Goal: Information Seeking & Learning: Find specific fact

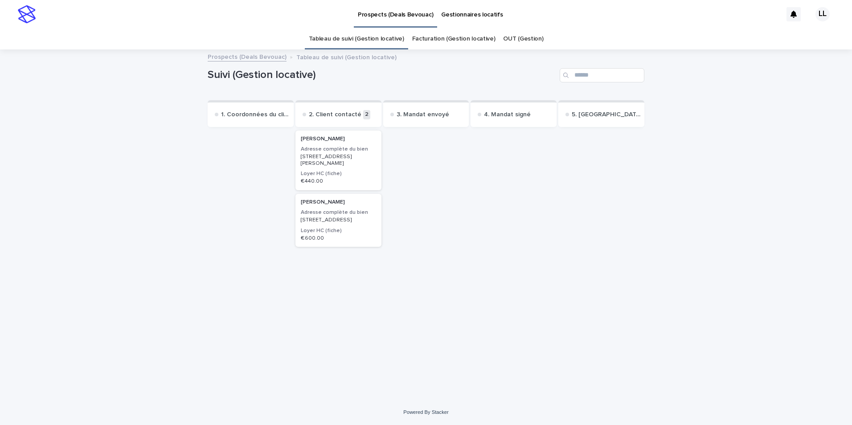
click at [292, 74] on h1 "Suivi (Gestion locative)" at bounding box center [382, 75] width 348 height 13
drag, startPoint x: 292, startPoint y: 74, endPoint x: 186, endPoint y: 82, distance: 105.8
click at [186, 82] on div "Loading... Saving… Loading... Saving… Suivi (Gestion locative) Send to... Send …" at bounding box center [426, 224] width 852 height 349
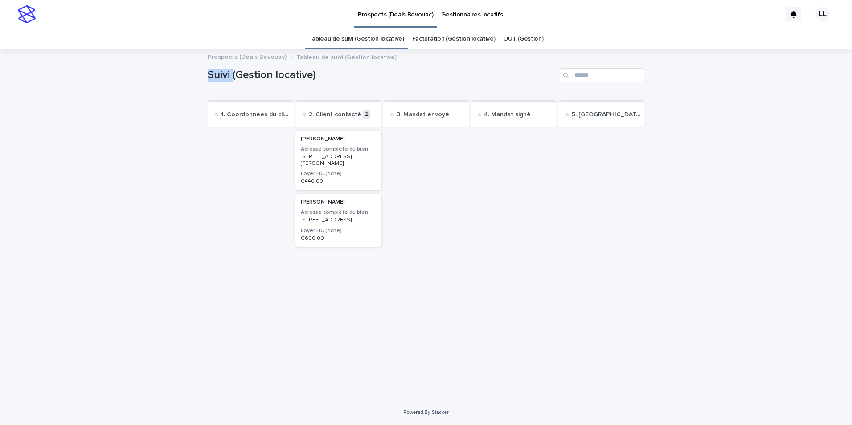
click at [186, 82] on div "Loading... Saving… Loading... Saving… Suivi (Gestion locative) Send to... Send …" at bounding box center [426, 224] width 852 height 349
drag, startPoint x: 186, startPoint y: 82, endPoint x: 181, endPoint y: 85, distance: 6.2
click at [181, 85] on div "Loading... Saving… Loading... Saving… Suivi (Gestion locative) Send to... Send …" at bounding box center [426, 224] width 852 height 349
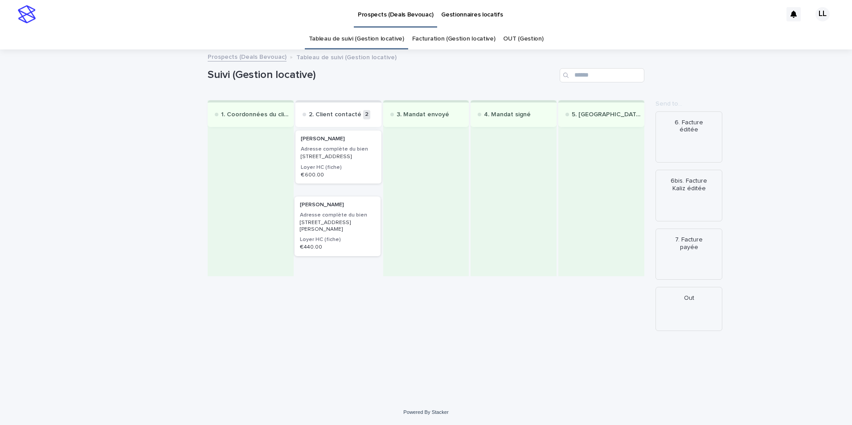
drag, startPoint x: 340, startPoint y: 166, endPoint x: 337, endPoint y: 231, distance: 65.2
click at [337, 231] on div "[PERSON_NAME] Adresse complète du bien [STREET_ADDRESS][PERSON_NAME] Loyer HC (…" at bounding box center [338, 203] width 86 height 148
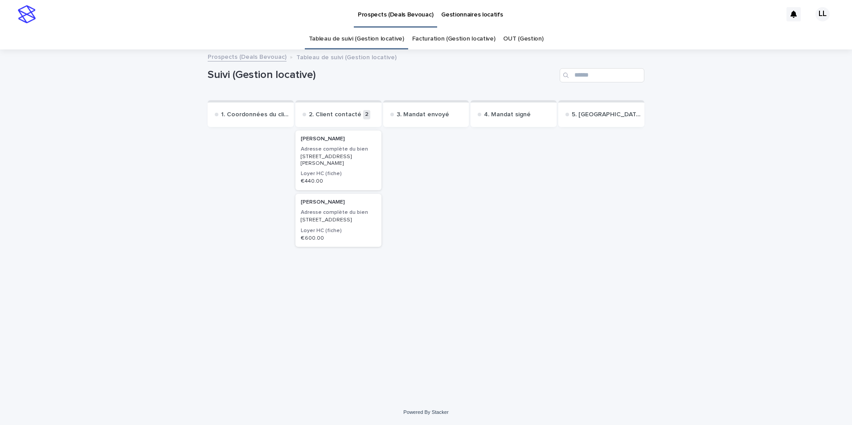
click at [333, 164] on p "[STREET_ADDRESS][PERSON_NAME]" at bounding box center [338, 160] width 75 height 13
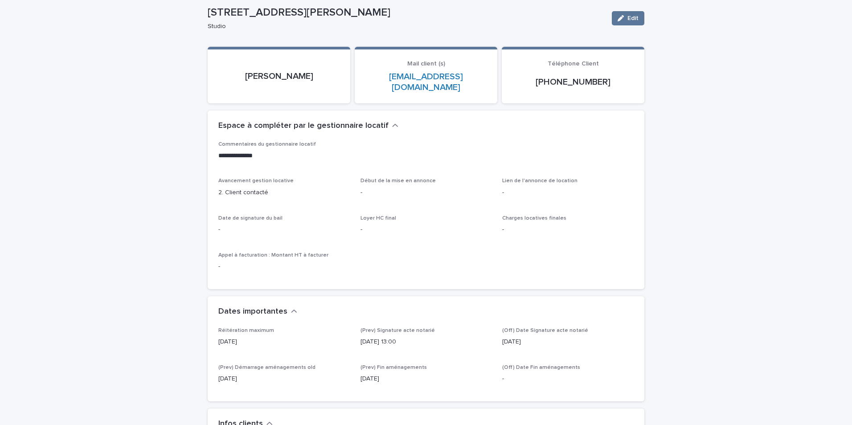
scroll to position [89, 0]
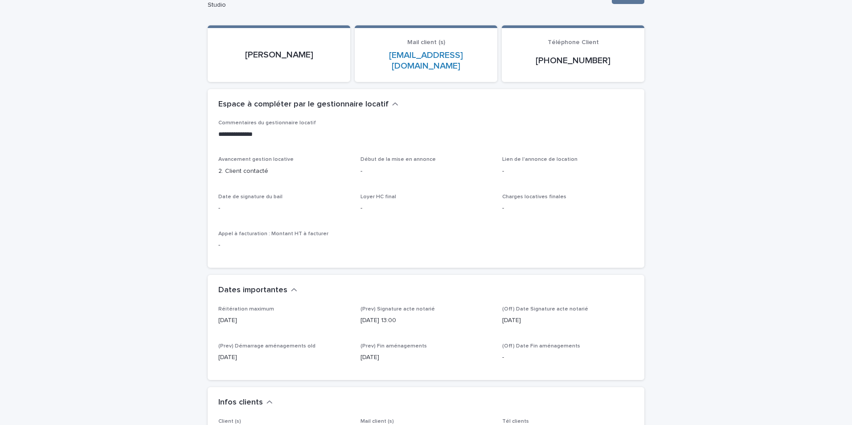
click at [267, 100] on h2 "Espace à compléter par le gestionnaire locatif" at bounding box center [303, 105] width 170 height 10
click at [267, 92] on div "Espace à compléter par le gestionnaire locatif" at bounding box center [426, 104] width 437 height 31
drag, startPoint x: 267, startPoint y: 92, endPoint x: 227, endPoint y: 102, distance: 40.9
click at [267, 89] on div "Loading... Saving… [PERSON_NAME] Mail client (s) [EMAIL_ADDRESS][DOMAIN_NAME] T…" at bounding box center [426, 57] width 437 height 64
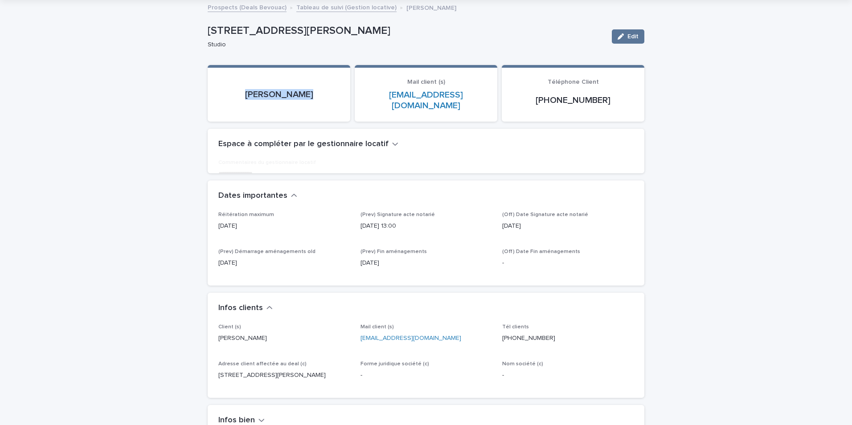
scroll to position [15, 0]
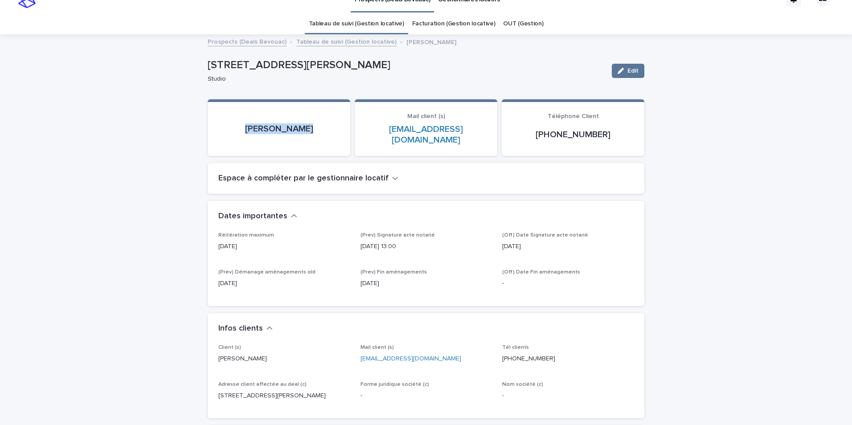
click at [360, 174] on h2 "Espace à compléter par le gestionnaire locatif" at bounding box center [303, 179] width 170 height 10
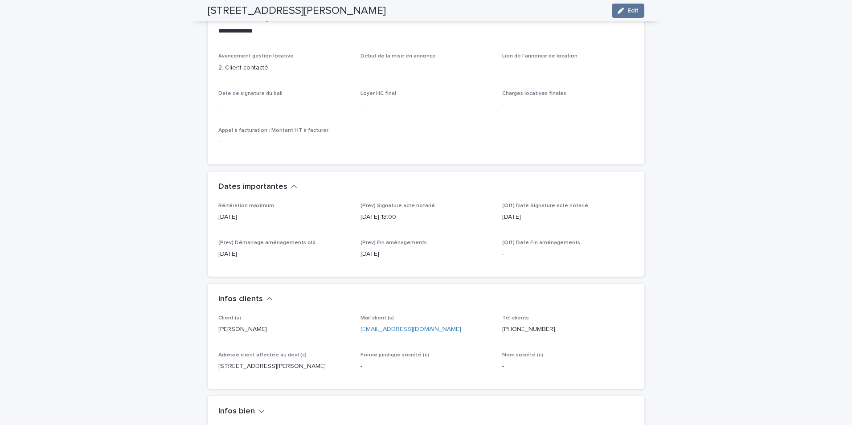
scroll to position [193, 0]
drag, startPoint x: 250, startPoint y: 205, endPoint x: 201, endPoint y: 206, distance: 49.5
click at [203, 206] on div "**********" at bounding box center [426, 295] width 446 height 876
drag, startPoint x: 201, startPoint y: 206, endPoint x: 176, endPoint y: 217, distance: 27.5
click at [176, 217] on div "**********" at bounding box center [426, 306] width 852 height 899
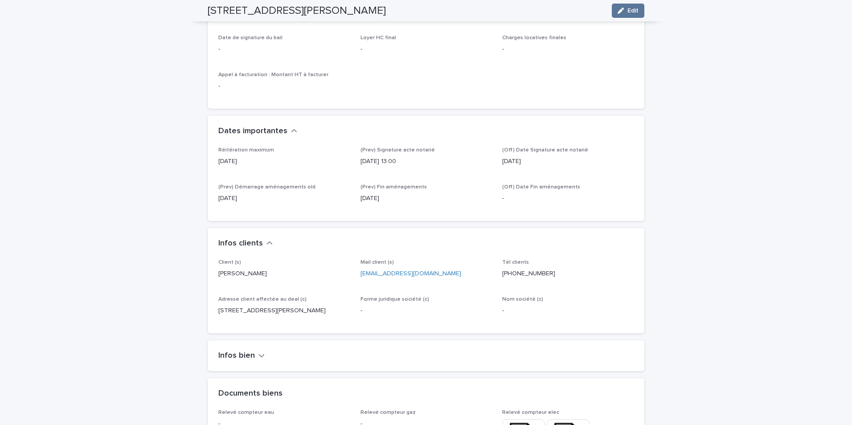
scroll to position [283, 0]
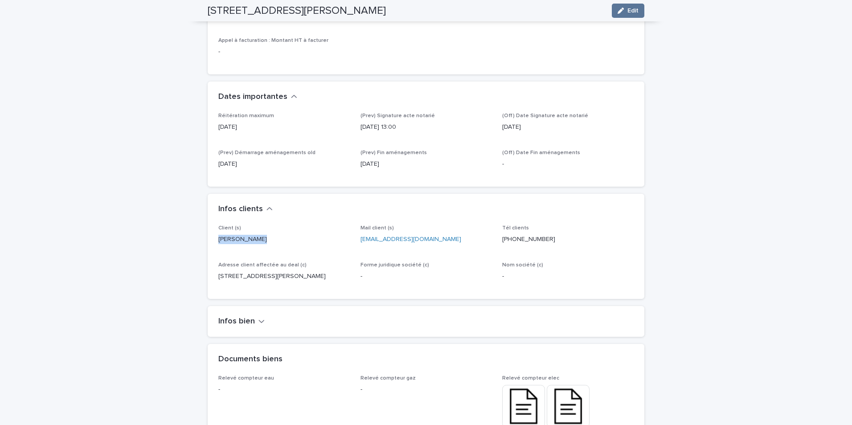
drag, startPoint x: 263, startPoint y: 232, endPoint x: 205, endPoint y: 229, distance: 57.5
click at [208, 229] on div "Client (s) [PERSON_NAME] Mail client (s) [EMAIL_ADDRESS][DOMAIN_NAME] Tél clien…" at bounding box center [426, 262] width 437 height 74
copy p "[PERSON_NAME]"
click at [250, 322] on button "Infos bien" at bounding box center [241, 322] width 46 height 10
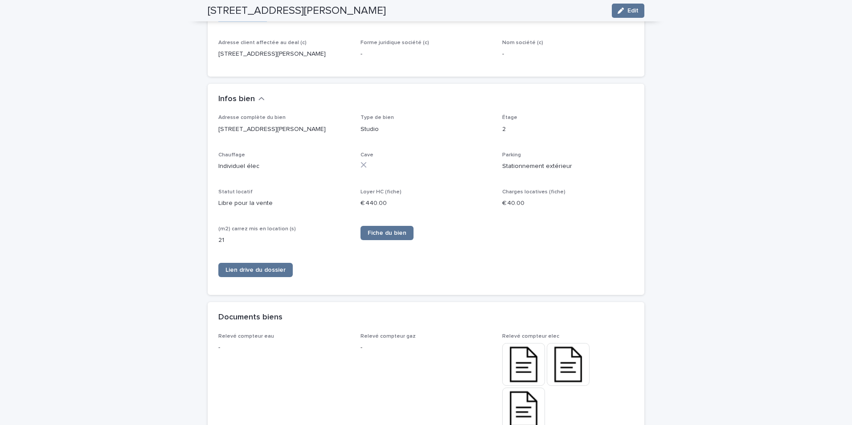
scroll to position [506, 0]
drag, startPoint x: 270, startPoint y: 164, endPoint x: 215, endPoint y: 162, distance: 54.8
click at [218, 162] on p "Individuel élec" at bounding box center [283, 164] width 131 height 9
copy p "Individuel élec"
drag, startPoint x: 574, startPoint y: 162, endPoint x: 496, endPoint y: 166, distance: 78.5
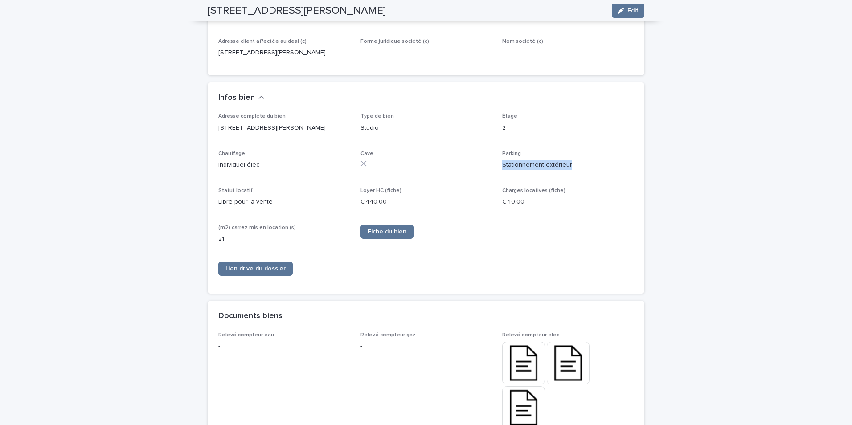
click at [496, 166] on div "Adresse complète du bien [STREET_ADDRESS][PERSON_NAME] Type de bien Studio Étag…" at bounding box center [425, 198] width 415 height 170
copy p "Stationnement extérieur"
drag, startPoint x: 342, startPoint y: 126, endPoint x: 212, endPoint y: 123, distance: 130.1
click at [212, 123] on div "Adresse complète du bien [STREET_ADDRESS][PERSON_NAME] Type de bien Studio Étag…" at bounding box center [426, 203] width 437 height 180
copy p "[STREET_ADDRESS][PERSON_NAME]"
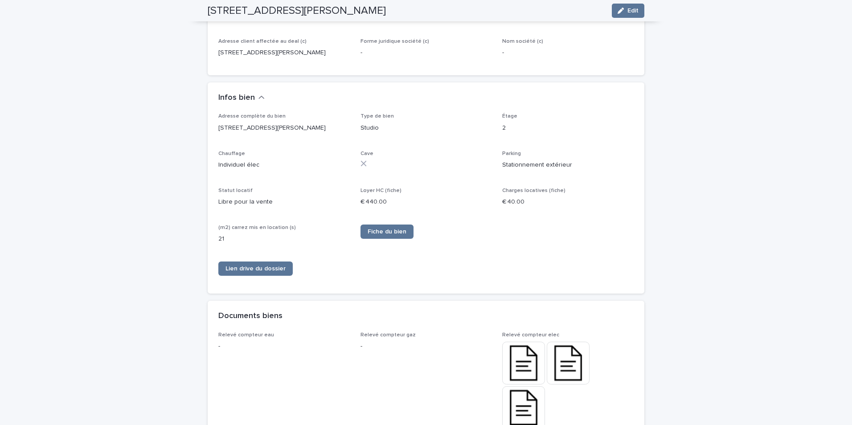
click at [391, 155] on p "Cave" at bounding box center [425, 154] width 131 height 6
drag, startPoint x: 391, startPoint y: 155, endPoint x: 495, endPoint y: 207, distance: 115.6
click at [495, 207] on div "Adresse complète du bien [STREET_ADDRESS][PERSON_NAME] Type de bien Studio Étag…" at bounding box center [425, 198] width 415 height 170
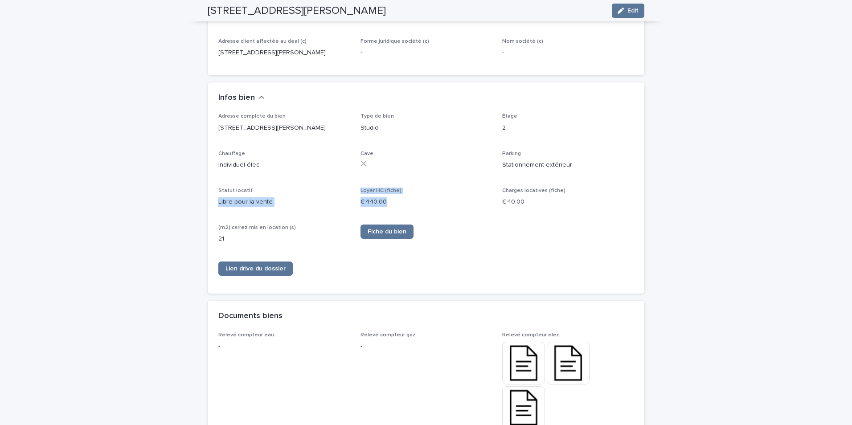
drag, startPoint x: 343, startPoint y: 187, endPoint x: 459, endPoint y: 200, distance: 117.0
click at [459, 200] on div "Adresse complète du bien [STREET_ADDRESS][PERSON_NAME] Type de bien Studio Étag…" at bounding box center [425, 198] width 415 height 170
drag, startPoint x: 459, startPoint y: 200, endPoint x: 430, endPoint y: 201, distance: 29.4
click at [430, 201] on p "€ 440.00" at bounding box center [425, 201] width 131 height 9
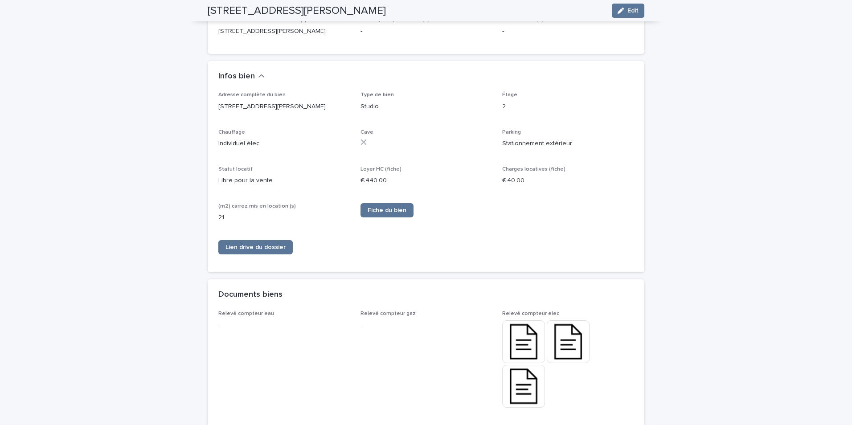
scroll to position [595, 0]
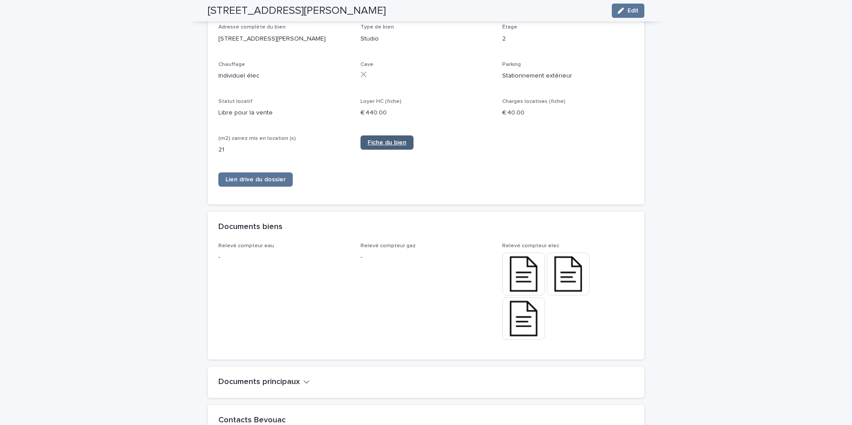
click at [389, 141] on span "Fiche du bien" at bounding box center [387, 142] width 39 height 6
